Goal: Information Seeking & Learning: Learn about a topic

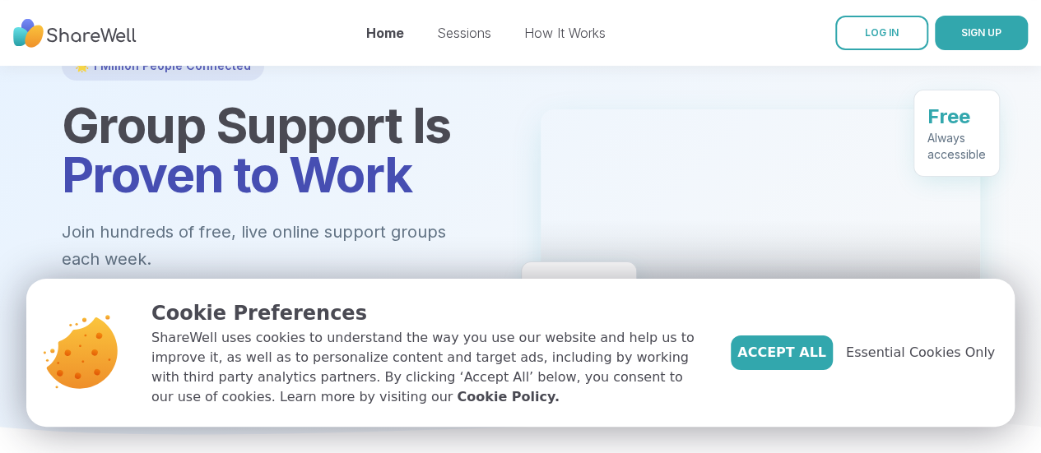
scroll to position [127, 0]
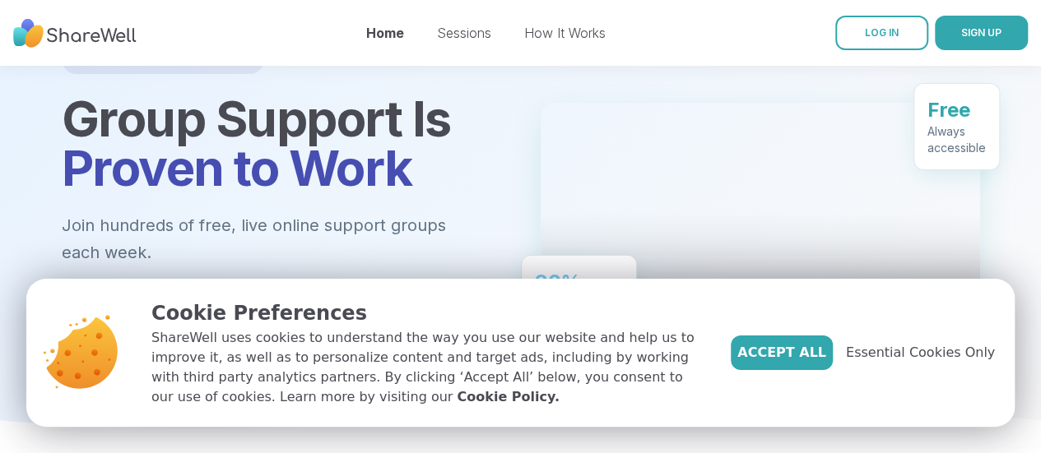
click at [877, 353] on span "Essential Cookies Only" at bounding box center [920, 353] width 149 height 20
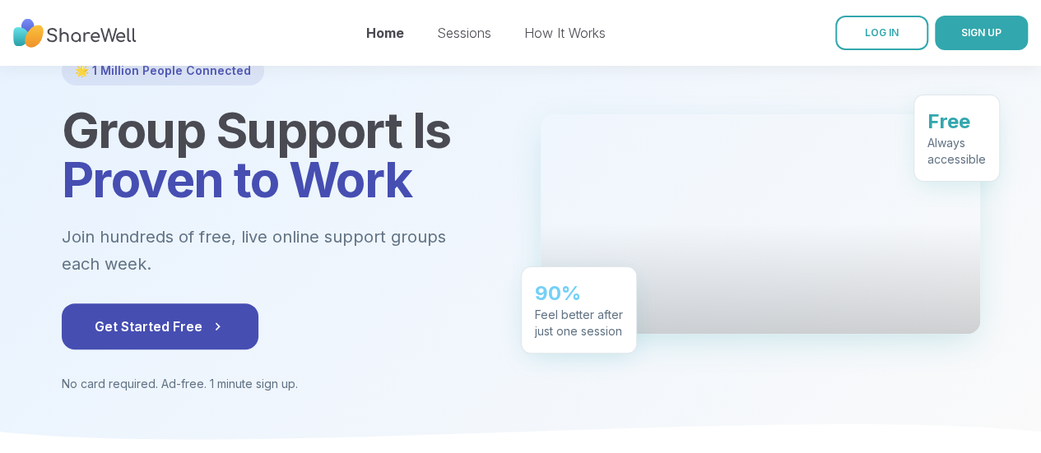
scroll to position [0, 0]
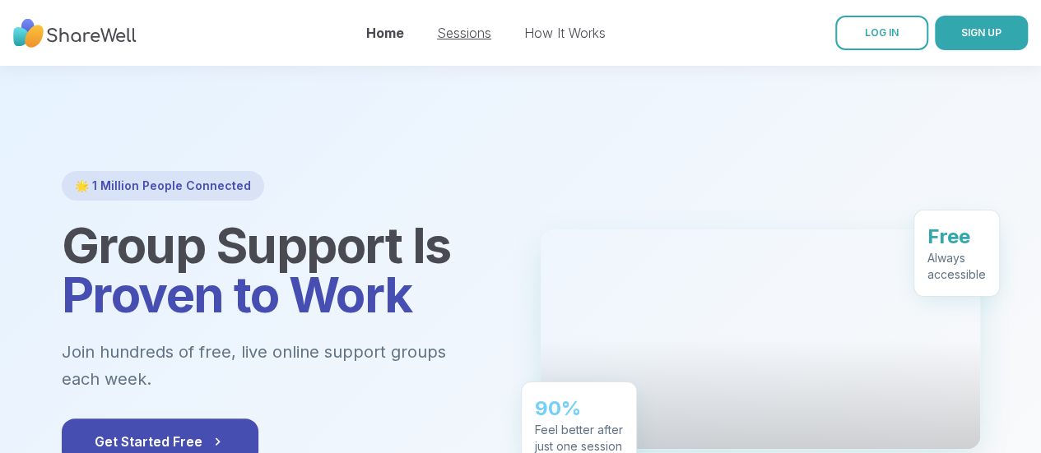
click at [464, 35] on link "Sessions" at bounding box center [464, 33] width 54 height 16
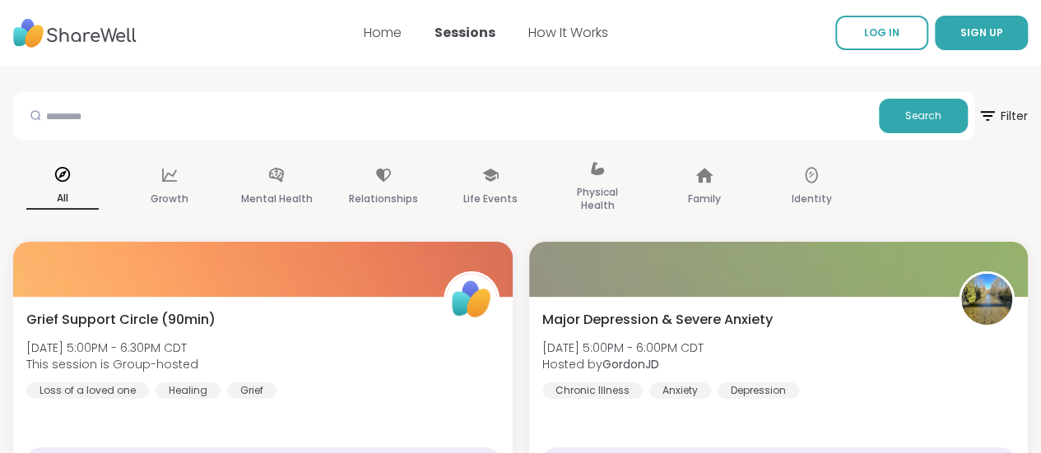
click at [601, 21] on div "Home Sessions How It Works" at bounding box center [486, 33] width 244 height 46
click at [592, 31] on link "How It Works" at bounding box center [568, 32] width 80 height 19
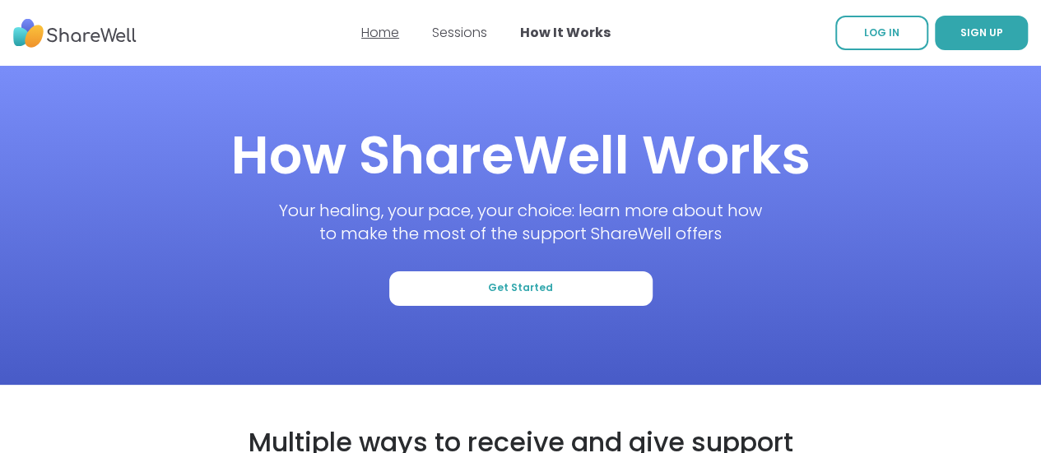
click at [392, 26] on link "Home" at bounding box center [380, 32] width 38 height 19
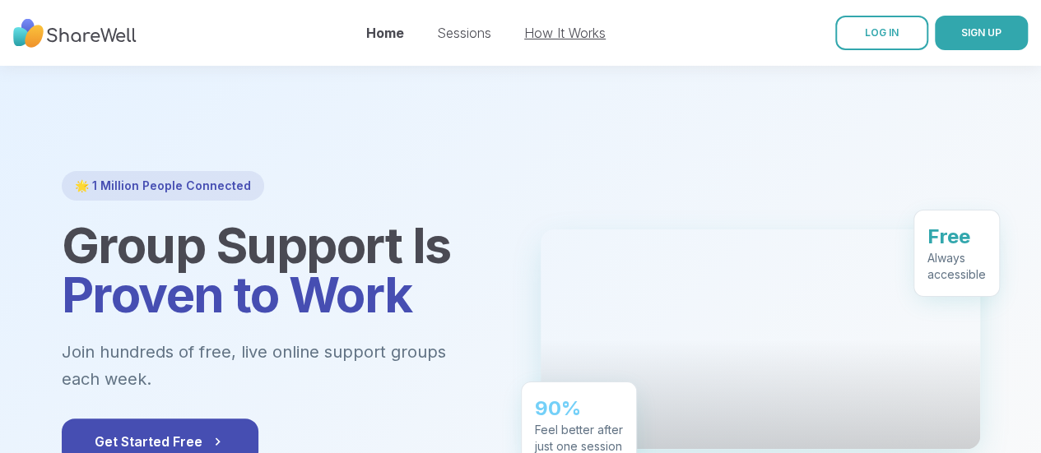
click at [586, 30] on link "How It Works" at bounding box center [564, 33] width 81 height 16
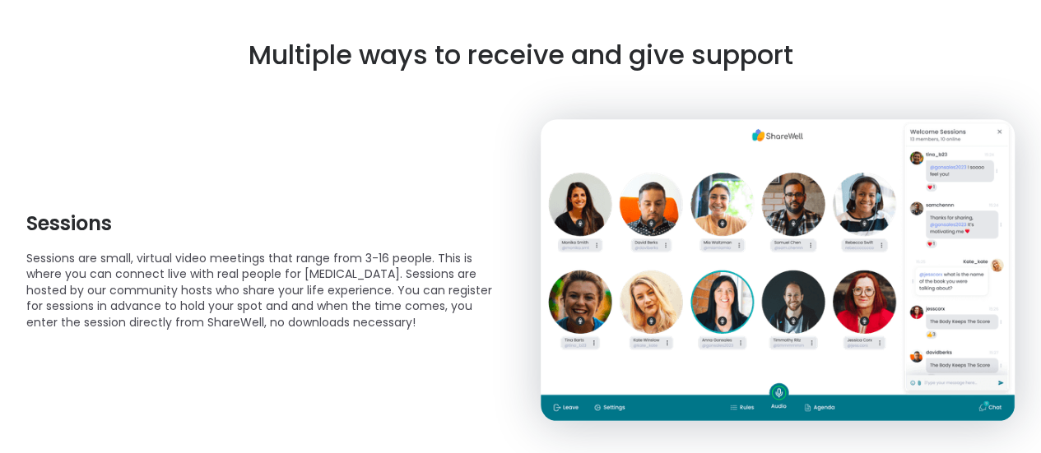
scroll to position [394, 0]
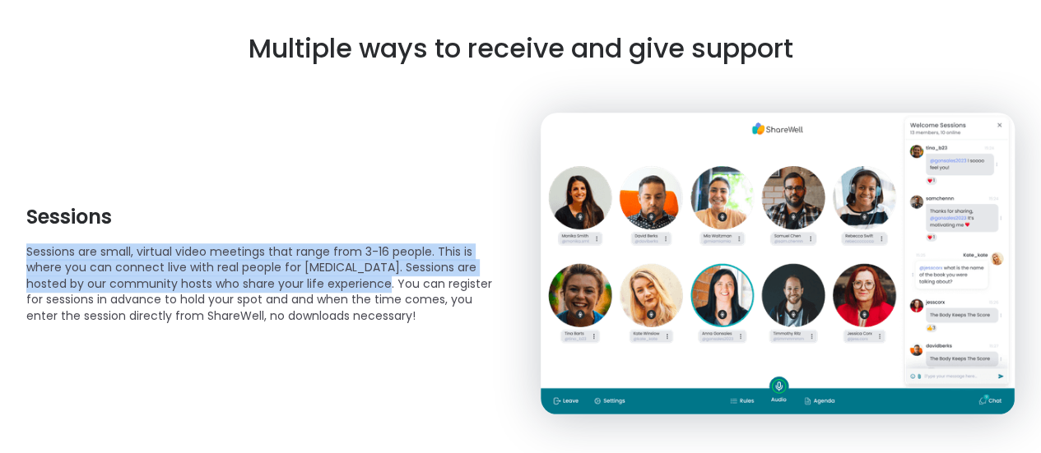
drag, startPoint x: 349, startPoint y: 284, endPoint x: 25, endPoint y: 248, distance: 326.1
click at [38, 253] on p "Sessions are small, virtual video meetings that range from 3-16 people. This is…" at bounding box center [263, 284] width 475 height 81
drag, startPoint x: 26, startPoint y: 253, endPoint x: 346, endPoint y: 285, distance: 320.9
click at [346, 285] on p "Sessions are small, virtual video meetings that range from 3-16 people. This is…" at bounding box center [263, 284] width 475 height 81
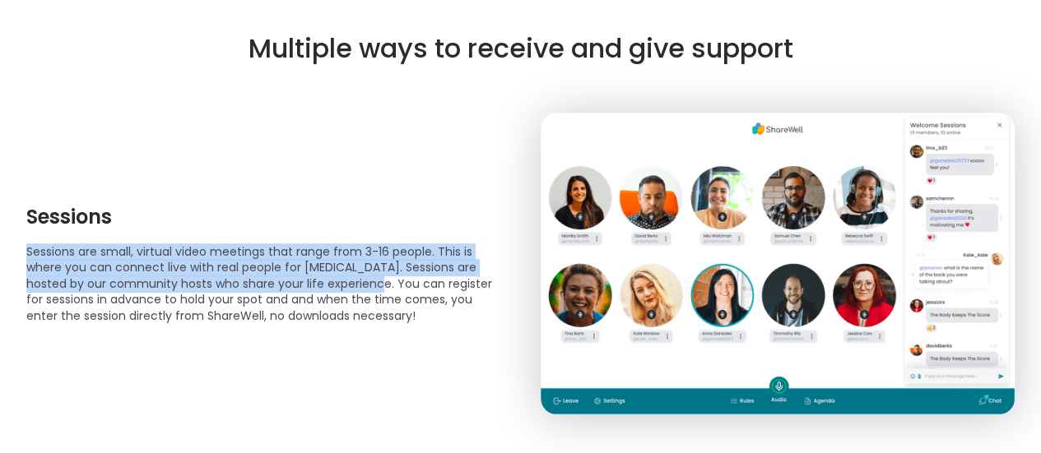
copy p "Sessions are small, virtual video meetings that range from 3-16 people. This is…"
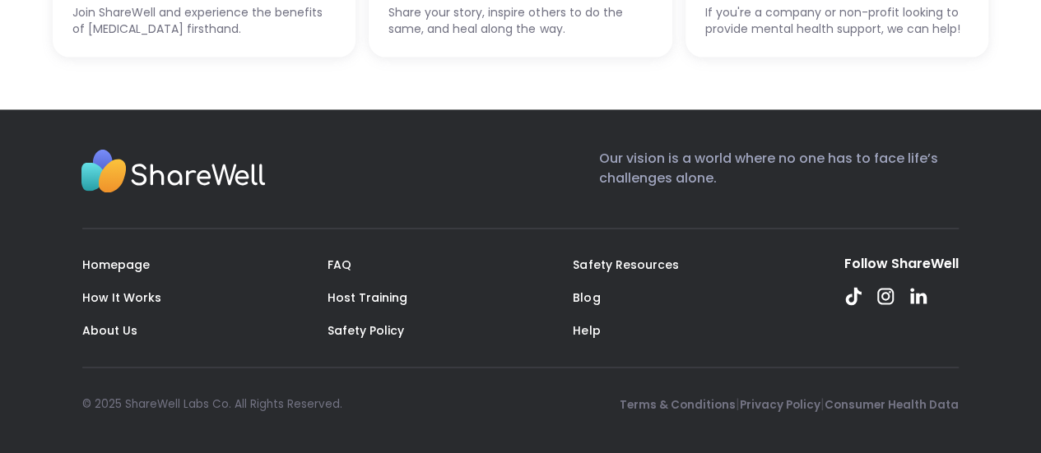
scroll to position [4550, 0]
click at [90, 336] on link "About Us" at bounding box center [109, 330] width 55 height 16
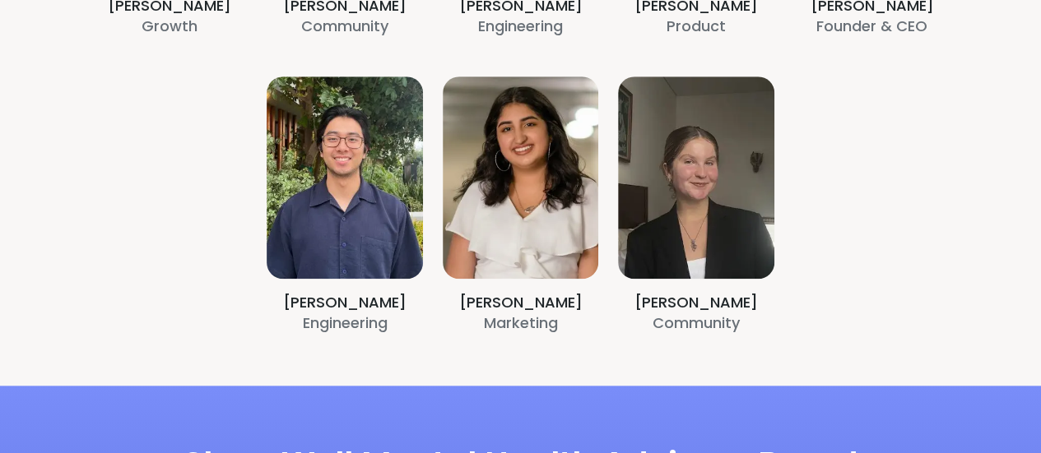
scroll to position [661, 0]
